Goal: Information Seeking & Learning: Learn about a topic

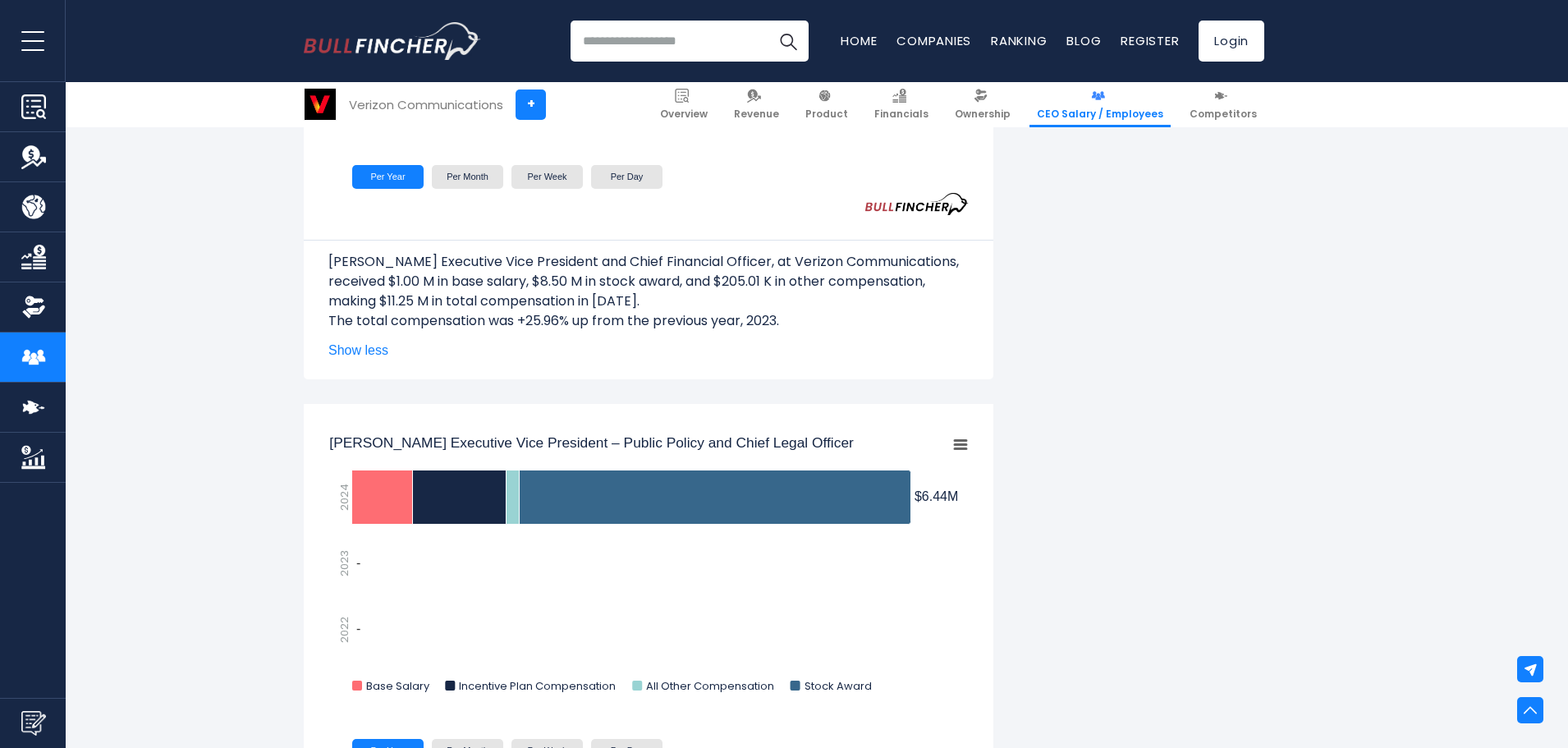
scroll to position [3286, 0]
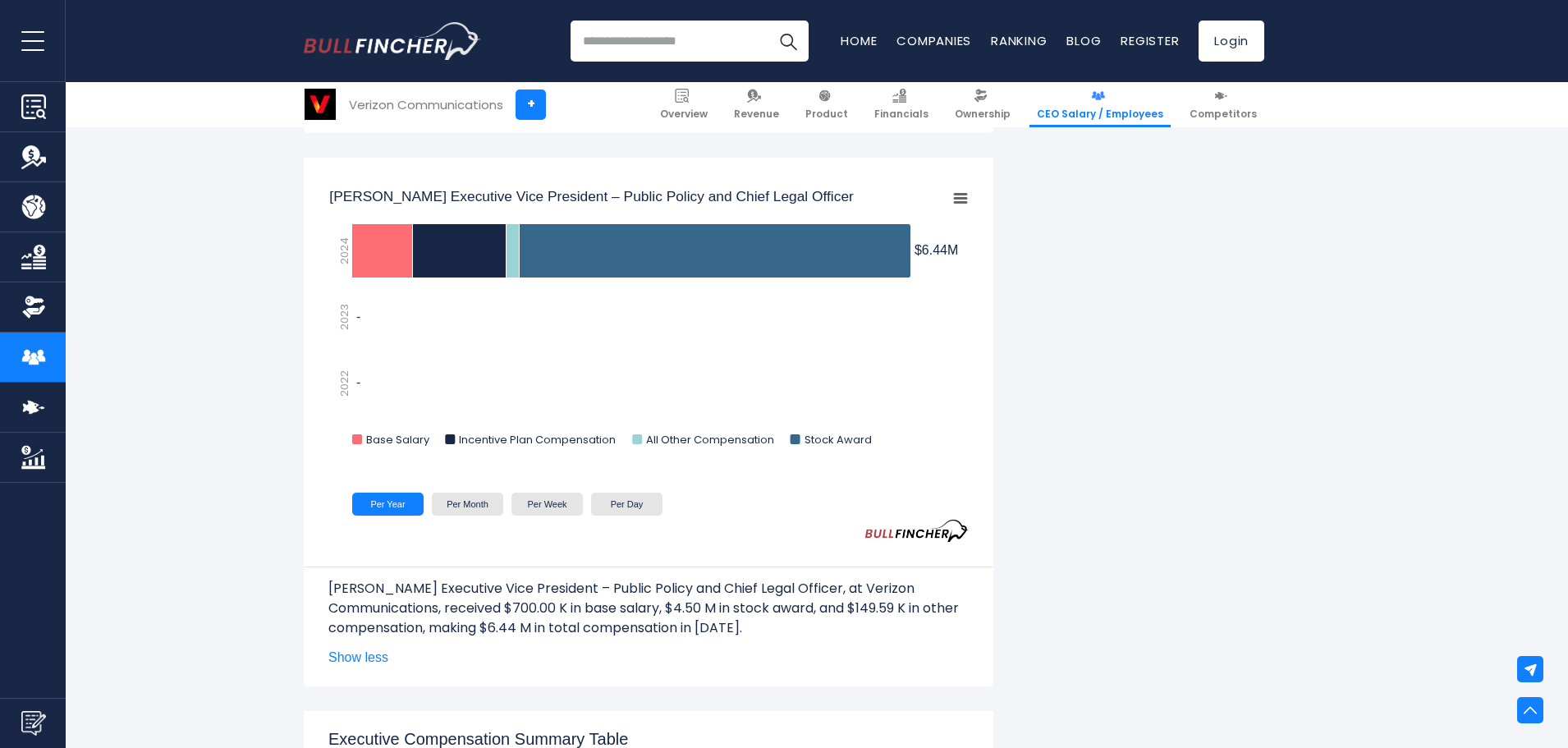
click at [414, 100] on div "Verizon Communications" at bounding box center [426, 105] width 154 height 19
click at [1088, 111] on span "CEO Salary / Employees" at bounding box center [1100, 114] width 127 height 13
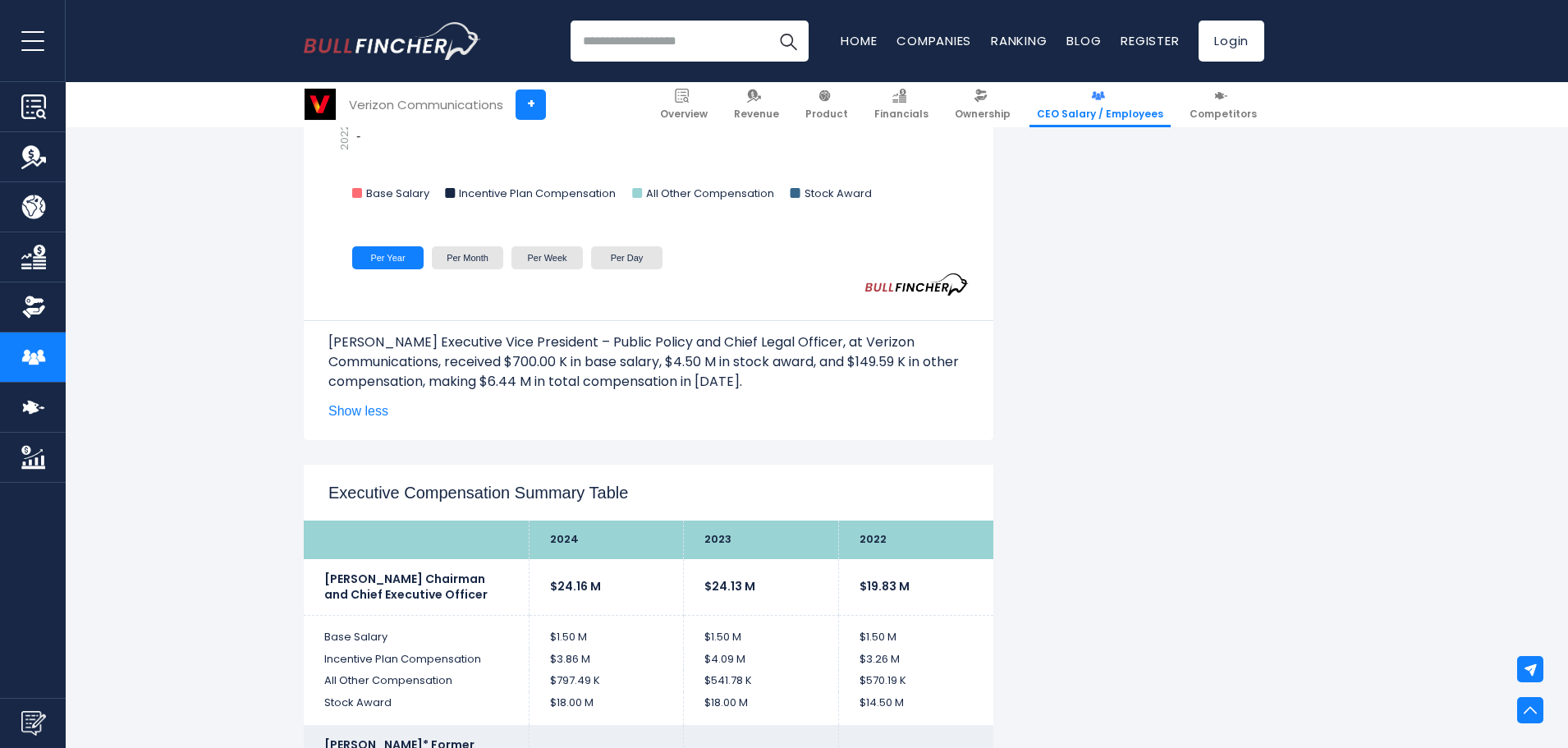
scroll to position [3861, 0]
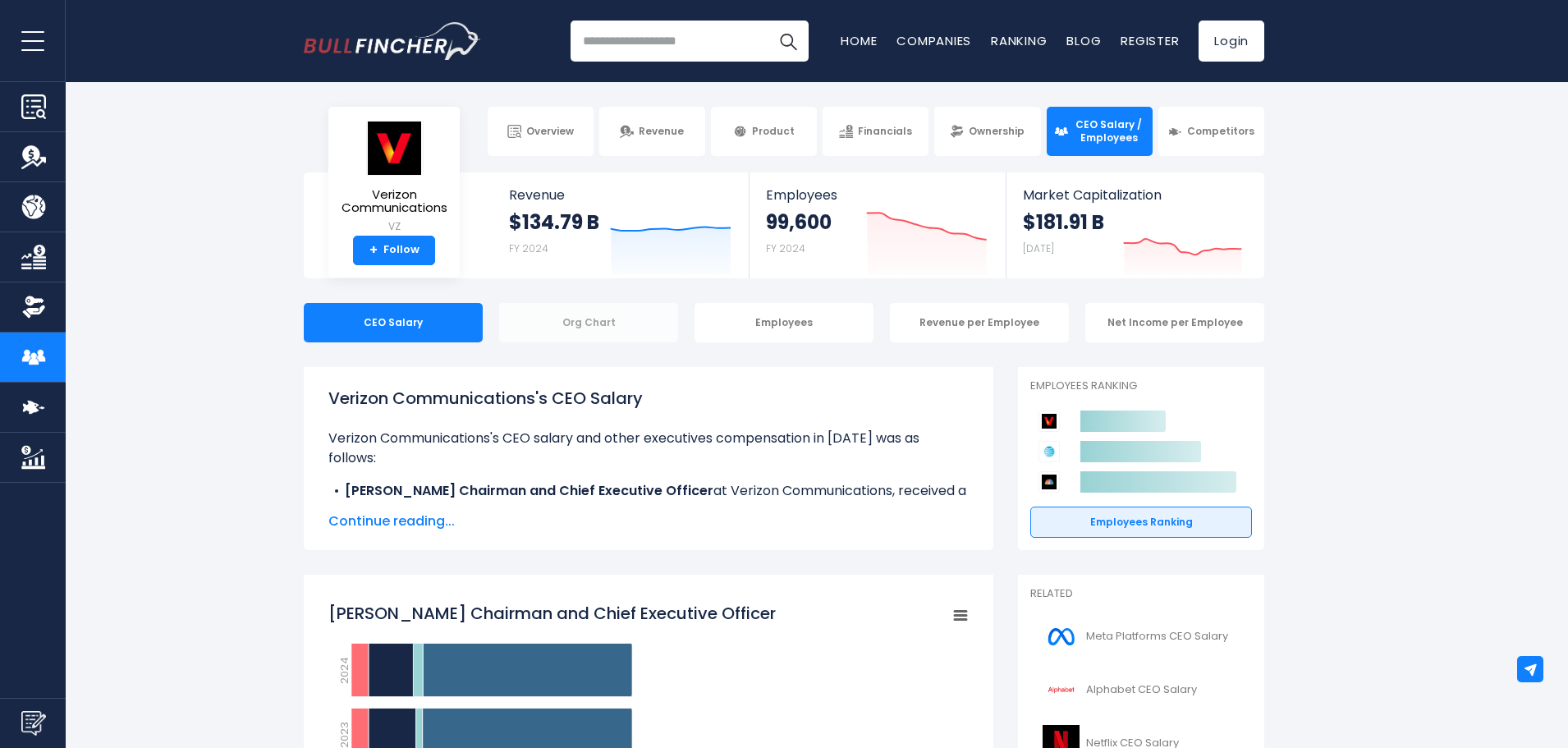
click at [565, 327] on div "Org Chart" at bounding box center [588, 322] width 179 height 39
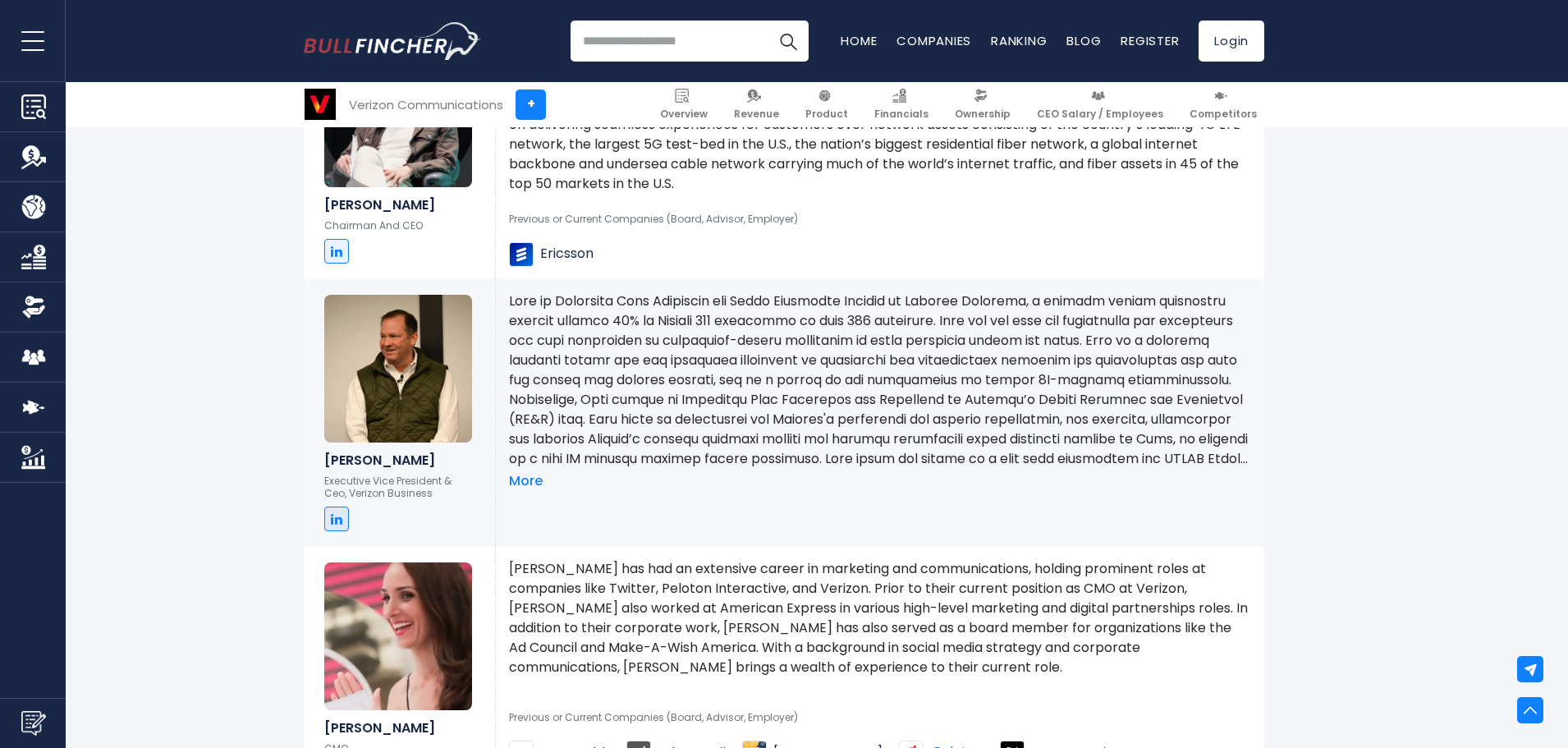
scroll to position [1561, 0]
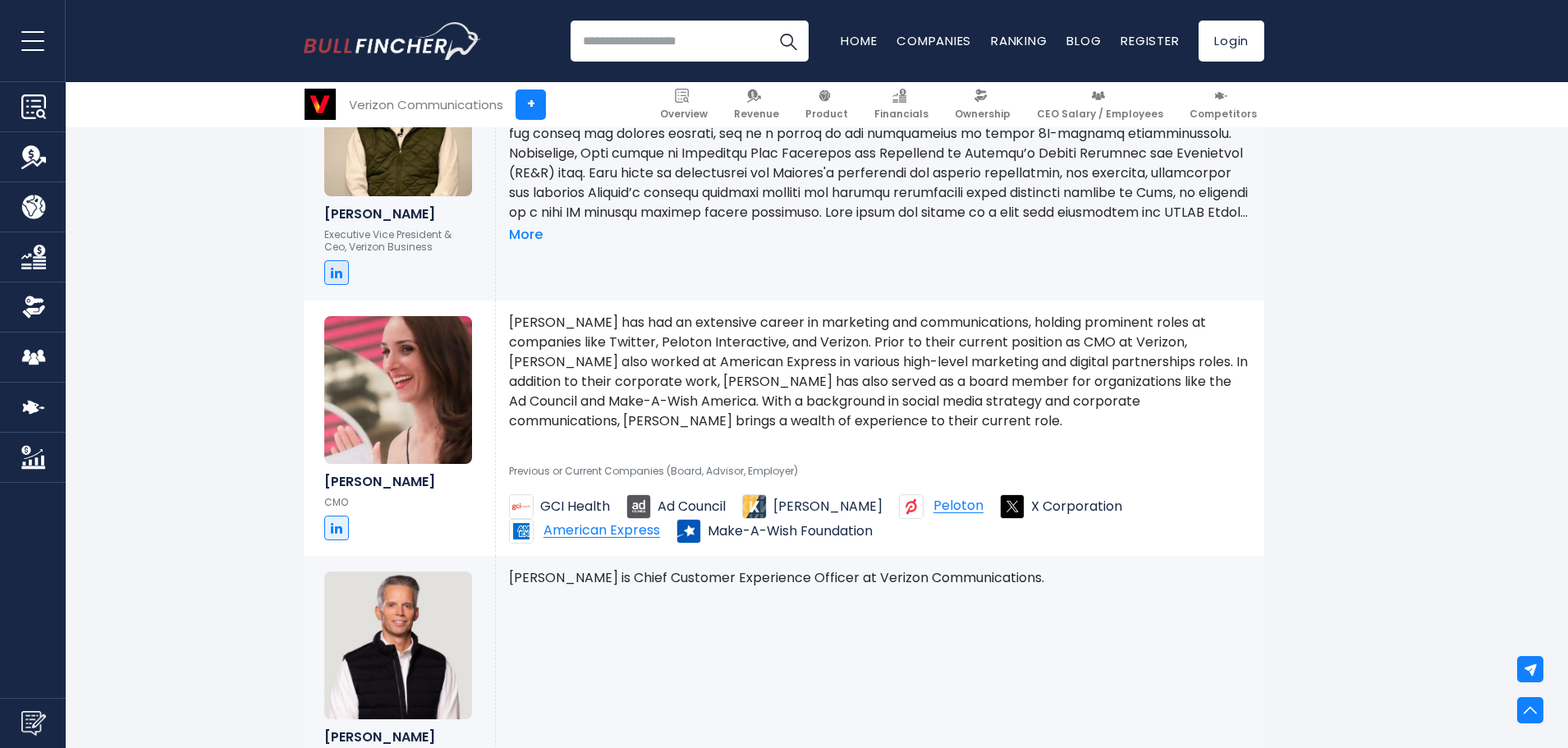
drag, startPoint x: 416, startPoint y: 479, endPoint x: 293, endPoint y: 479, distance: 123.0
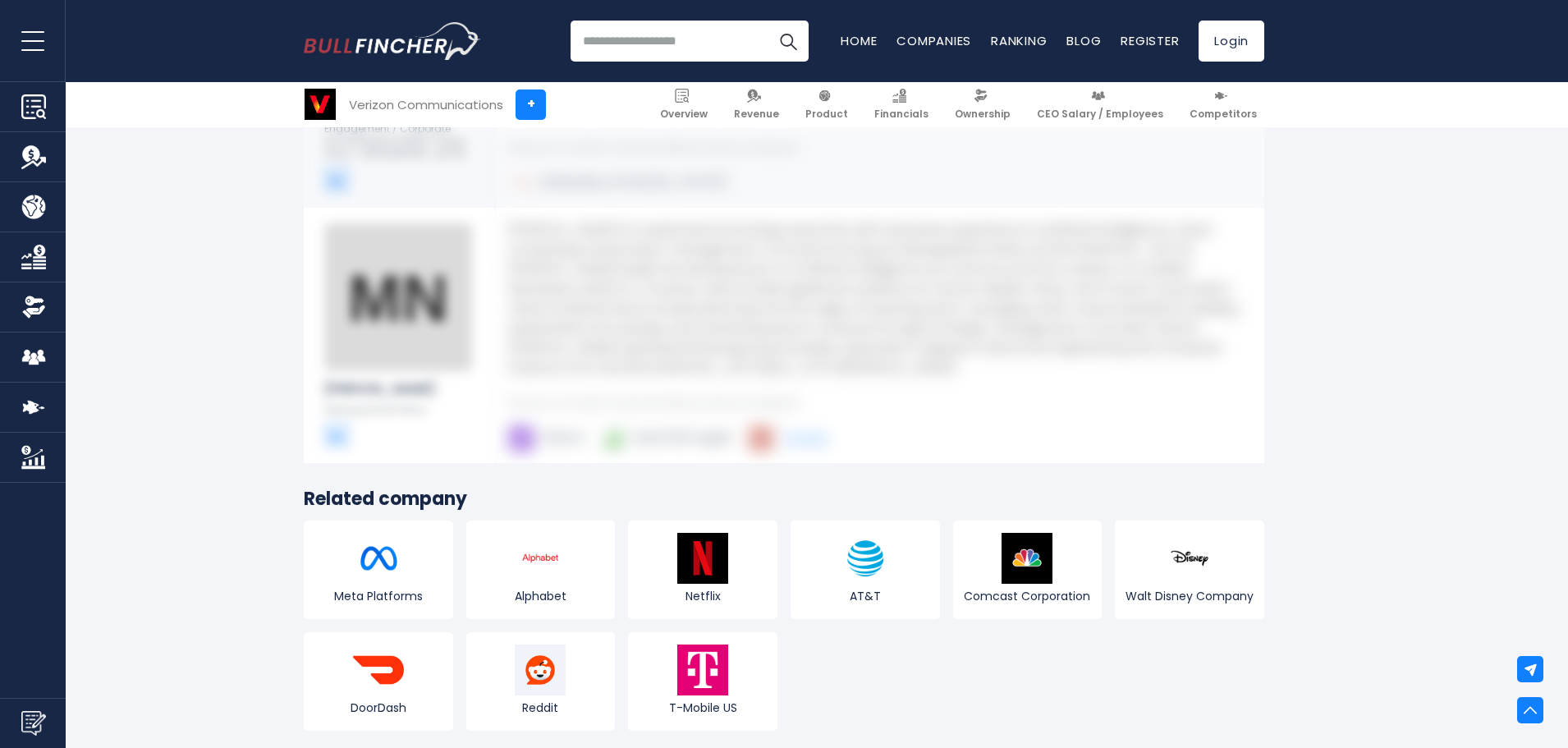
scroll to position [5668, 0]
